Goal: Navigation & Orientation: Find specific page/section

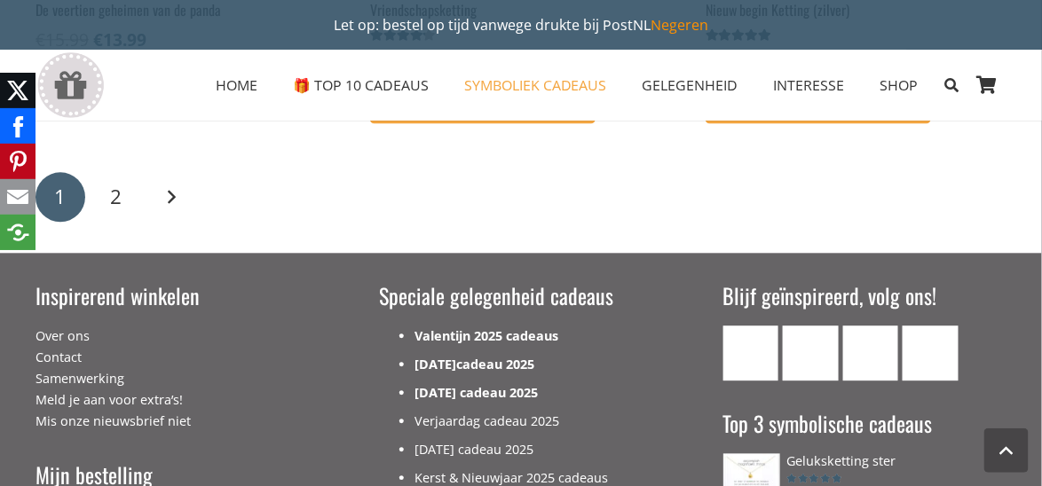
scroll to position [2752, 0]
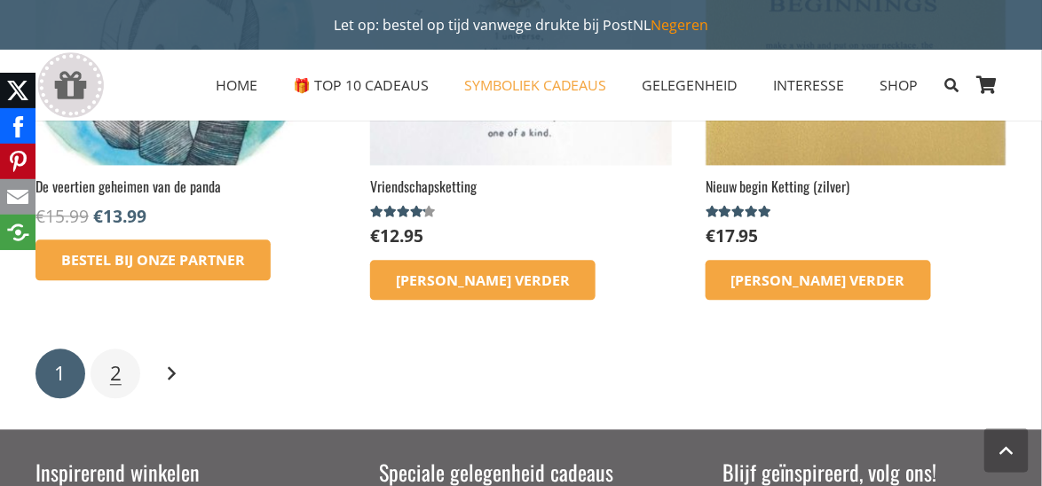
click at [118, 373] on span "2" at bounding box center [116, 374] width 12 height 28
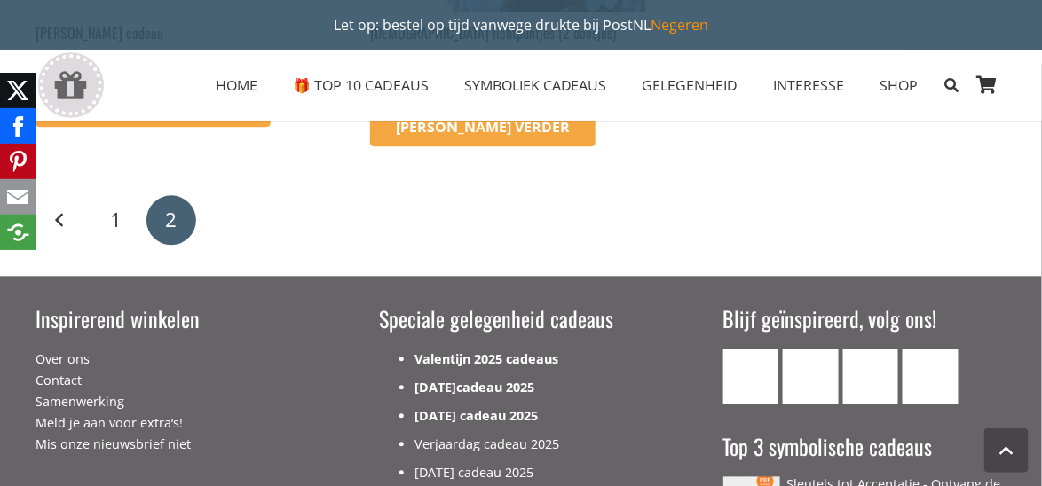
scroll to position [888, 0]
